Goal: Task Accomplishment & Management: Use online tool/utility

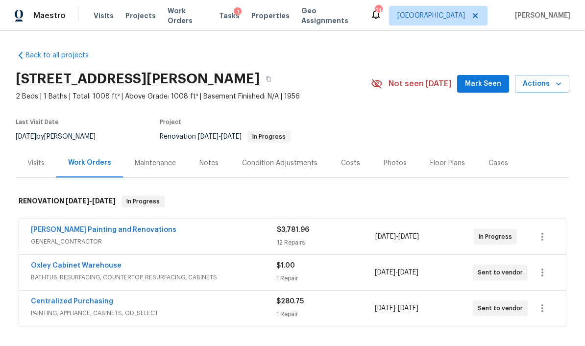
click at [348, 162] on div "Costs" at bounding box center [350, 163] width 19 height 10
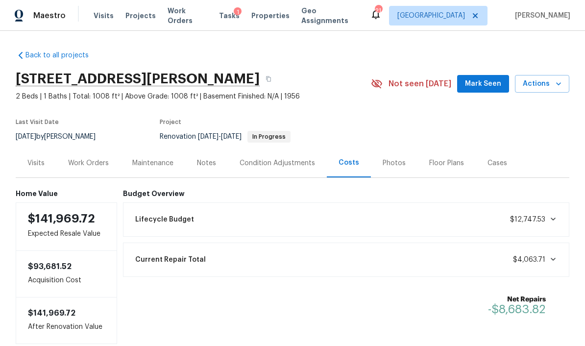
click at [96, 168] on div "Work Orders" at bounding box center [88, 163] width 41 height 10
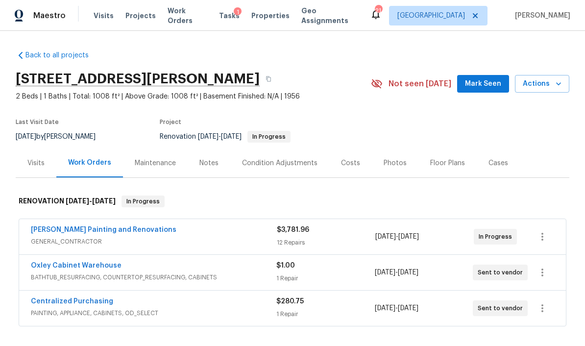
click at [258, 166] on div "Condition Adjustments" at bounding box center [279, 163] width 75 height 10
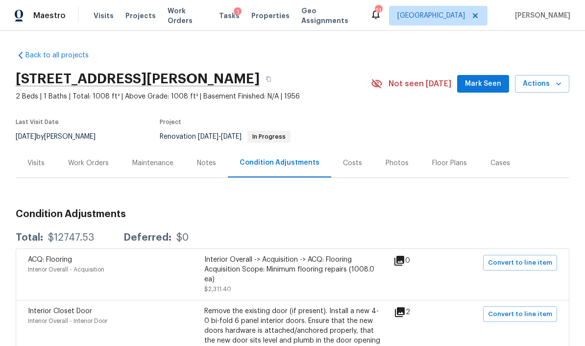
click at [347, 166] on div "Costs" at bounding box center [352, 163] width 19 height 10
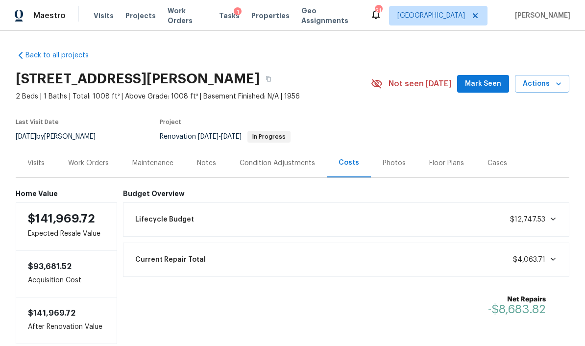
click at [393, 164] on div "Photos" at bounding box center [394, 163] width 23 height 10
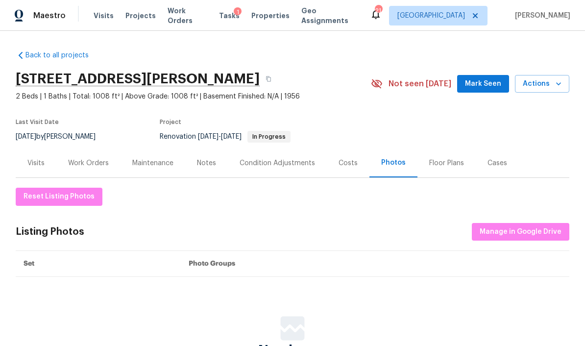
click at [280, 159] on div "Condition Adjustments" at bounding box center [277, 163] width 75 height 10
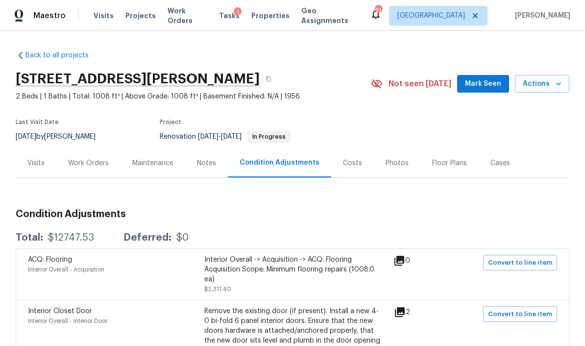
click at [182, 16] on span "Work Orders" at bounding box center [188, 16] width 40 height 20
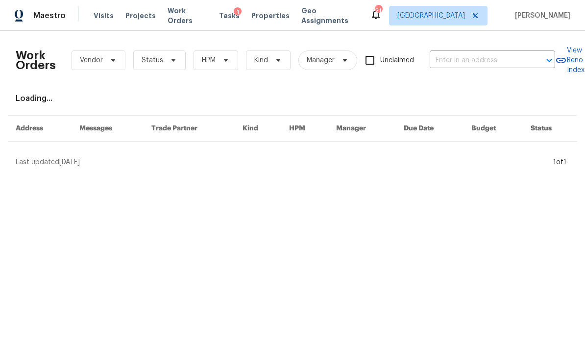
click at [234, 15] on div "1" at bounding box center [238, 12] width 8 height 10
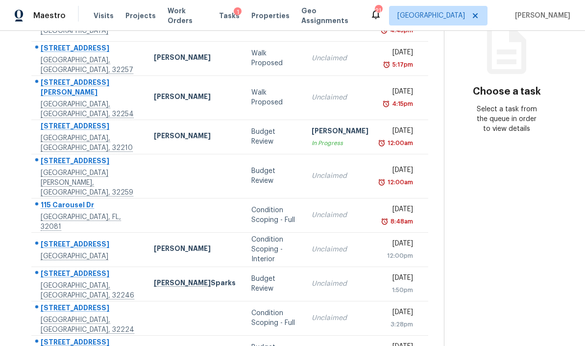
click at [264, 13] on span "Properties" at bounding box center [270, 16] width 38 height 10
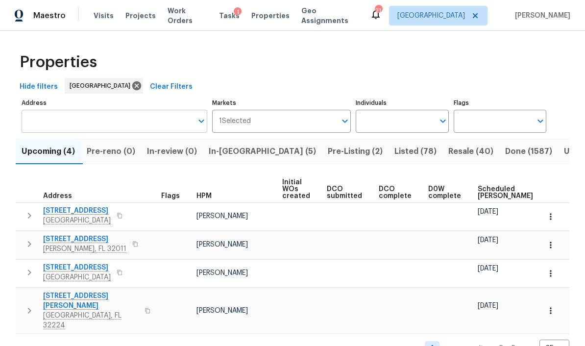
click at [129, 119] on input "Address" at bounding box center [107, 121] width 171 height 23
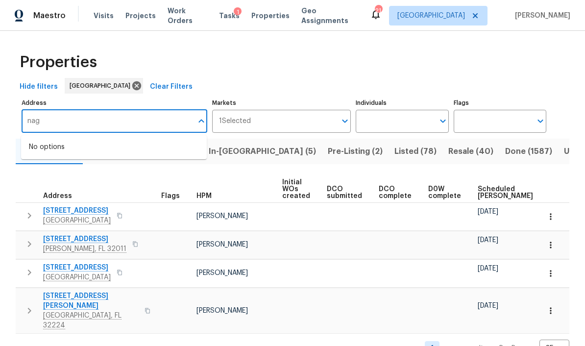
type input "nag"
click at [241, 75] on div "Properties" at bounding box center [293, 62] width 554 height 31
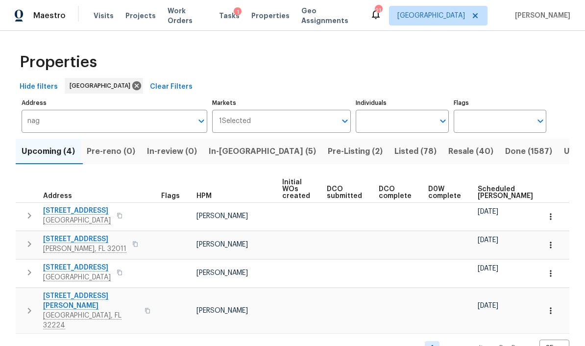
scroll to position [10, 0]
click at [395, 145] on span "Listed (78)" at bounding box center [416, 152] width 42 height 14
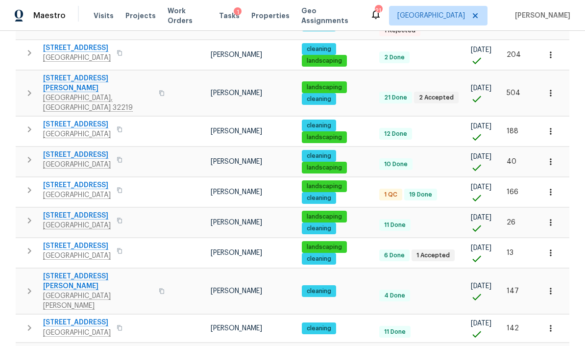
scroll to position [633, 0]
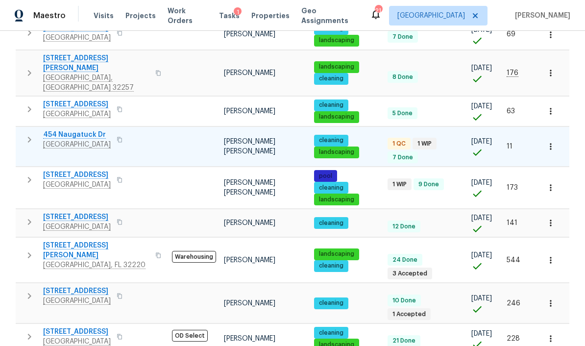
click at [30, 134] on icon "button" at bounding box center [30, 140] width 12 height 12
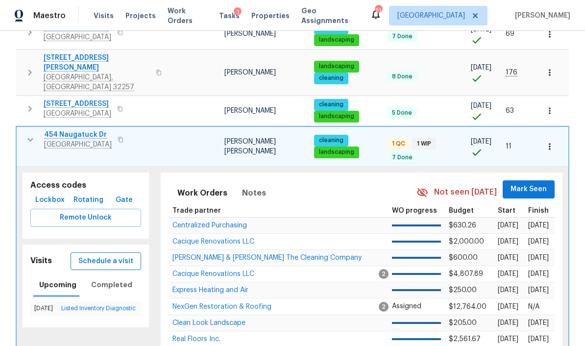
click at [91, 252] on button "Schedule a visit" at bounding box center [106, 261] width 71 height 18
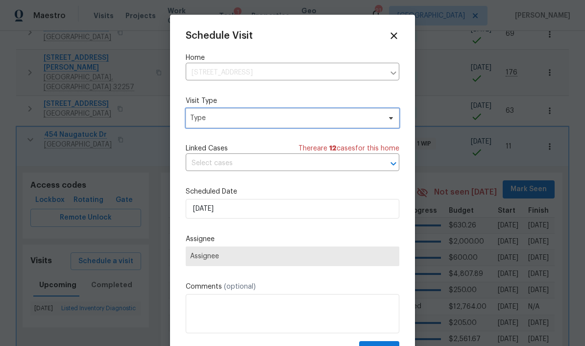
click at [330, 114] on span "Type" at bounding box center [293, 118] width 214 height 20
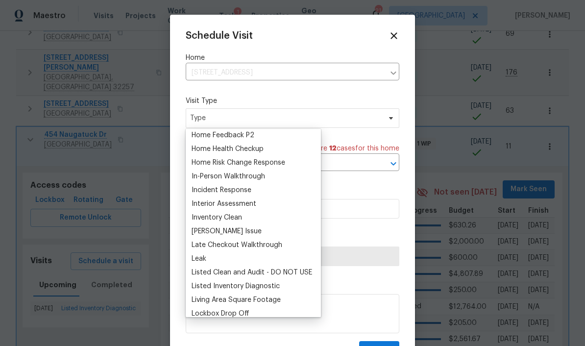
scroll to position [353, 0]
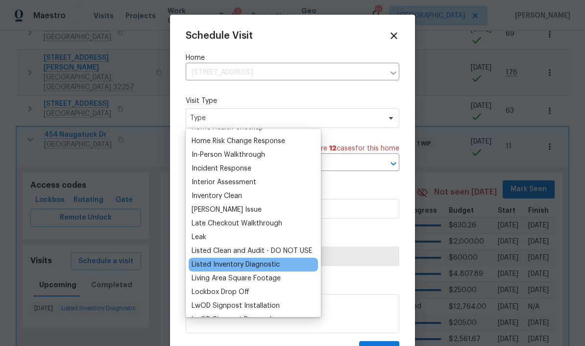
click at [278, 265] on div "Listed Inventory Diagnostic" at bounding box center [236, 265] width 88 height 10
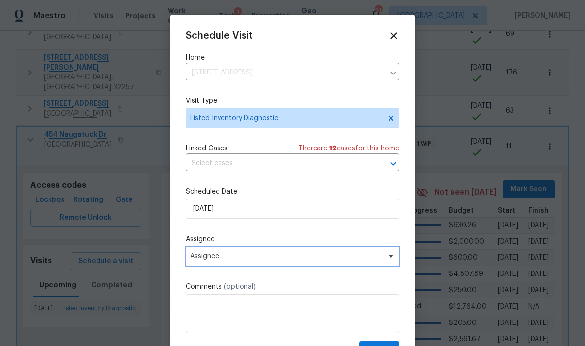
click at [289, 260] on span "Assignee" at bounding box center [286, 256] width 192 height 8
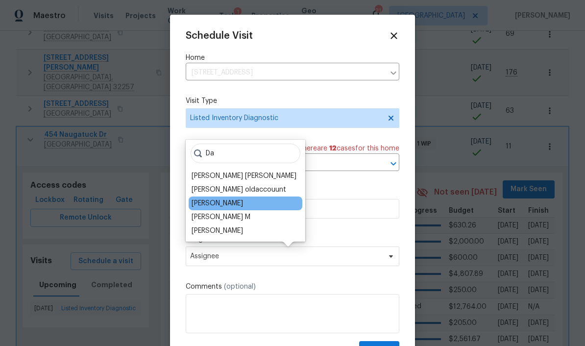
type input "Da"
click at [248, 200] on div "[PERSON_NAME]" at bounding box center [246, 204] width 114 height 14
click at [254, 202] on div "[PERSON_NAME]" at bounding box center [246, 204] width 114 height 14
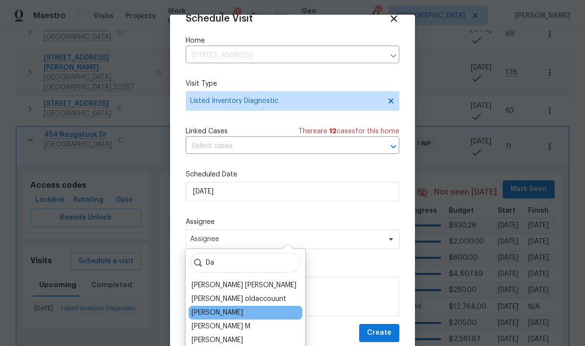
scroll to position [19, 0]
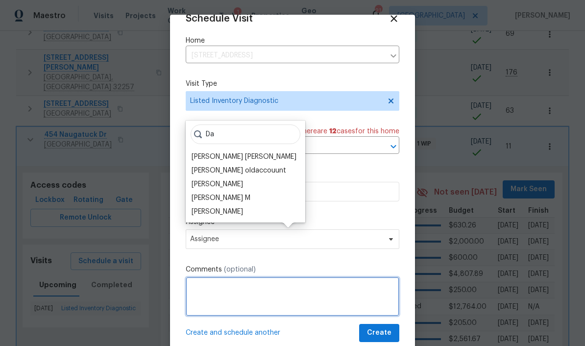
click at [244, 310] on textarea at bounding box center [293, 296] width 214 height 39
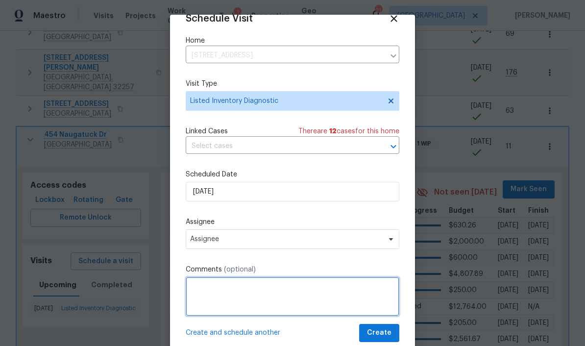
scroll to position [19, 0]
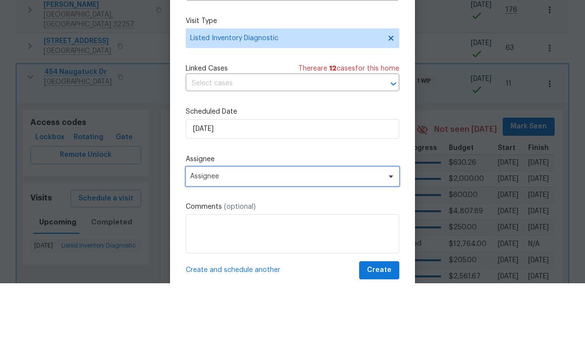
click at [251, 235] on span "Assignee" at bounding box center [286, 239] width 192 height 8
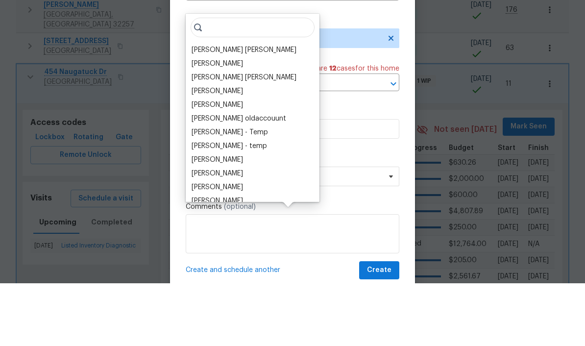
scroll to position [40, 0]
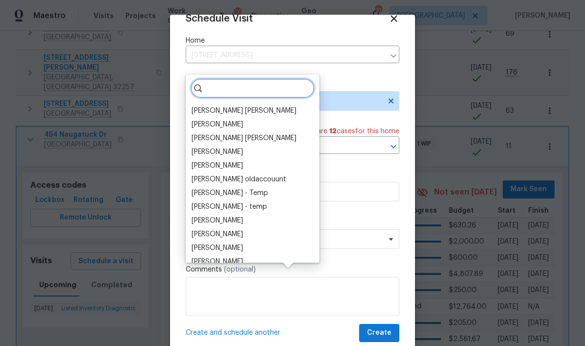
click at [223, 78] on input "search" at bounding box center [253, 88] width 124 height 20
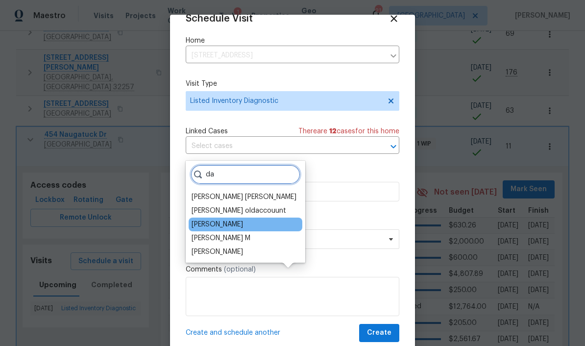
type input "da"
click at [243, 220] on div "[PERSON_NAME]" at bounding box center [217, 225] width 51 height 10
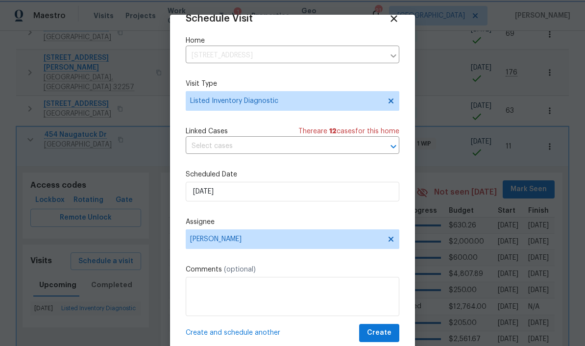
click at [383, 326] on button "Create" at bounding box center [379, 333] width 40 height 18
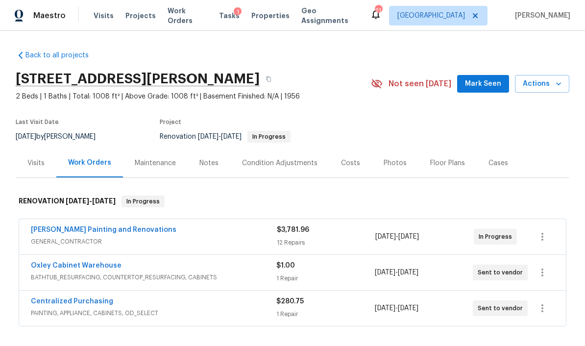
click at [301, 162] on div "Condition Adjustments" at bounding box center [279, 163] width 75 height 10
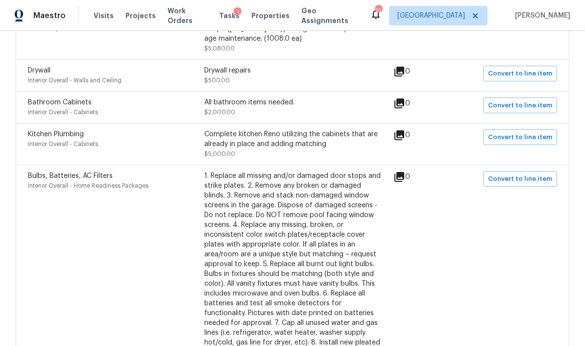
click at [51, 189] on span "Interior Overall - Home Readiness Packages" at bounding box center [88, 186] width 121 height 6
